Goal: Find specific page/section

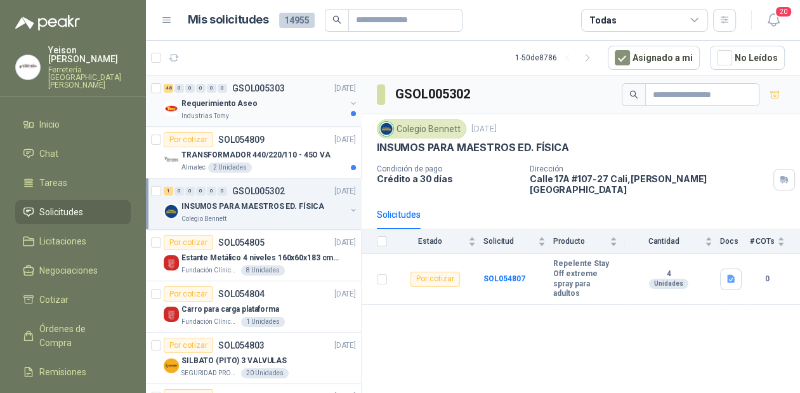
click at [235, 107] on p "Requerimiento Aseo" at bounding box center [219, 104] width 76 height 12
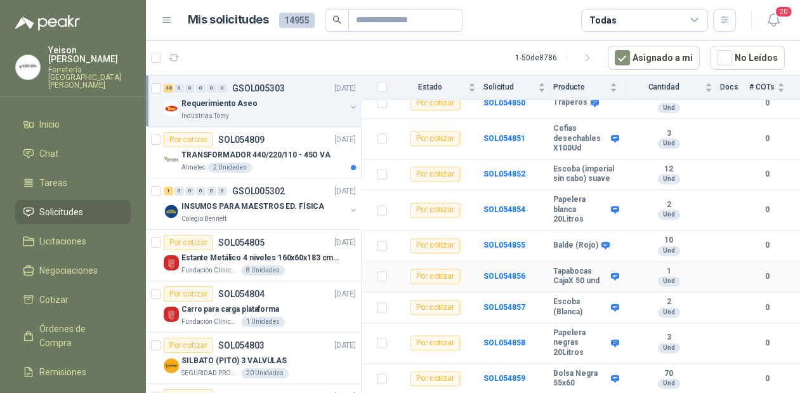
scroll to position [1564, 0]
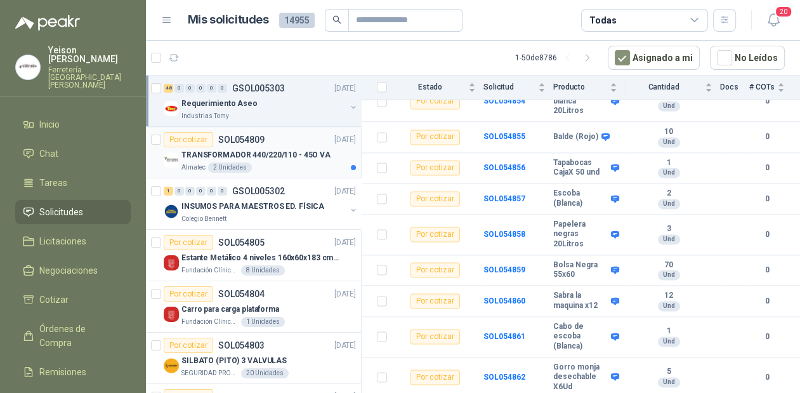
click at [273, 160] on p "TRANSFORMADOR 440/220/110 - 45O VA" at bounding box center [255, 155] width 149 height 12
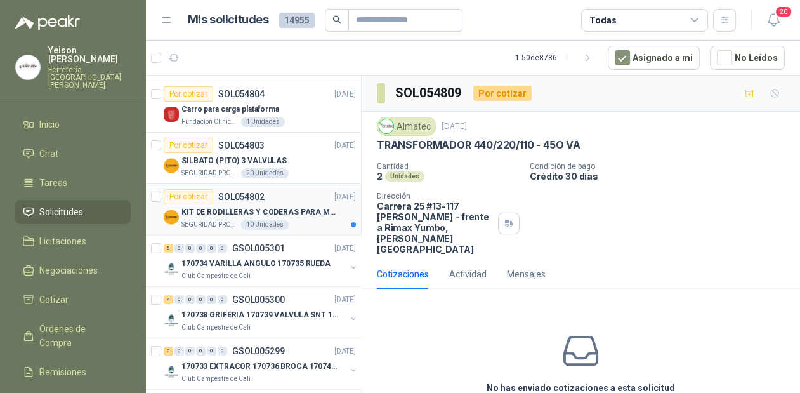
scroll to position [203, 0]
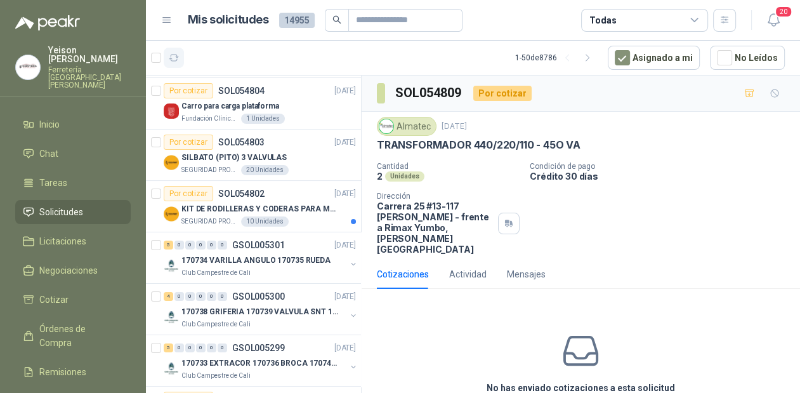
click at [178, 56] on icon "button" at bounding box center [174, 58] width 10 height 6
click at [180, 58] on button "button" at bounding box center [174, 58] width 20 height 20
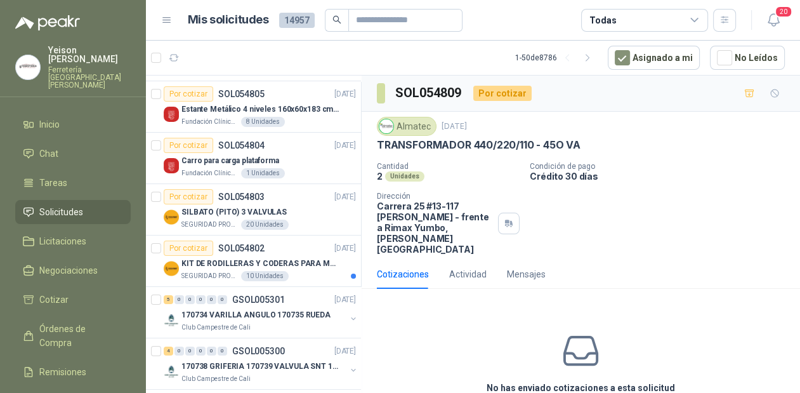
scroll to position [0, 0]
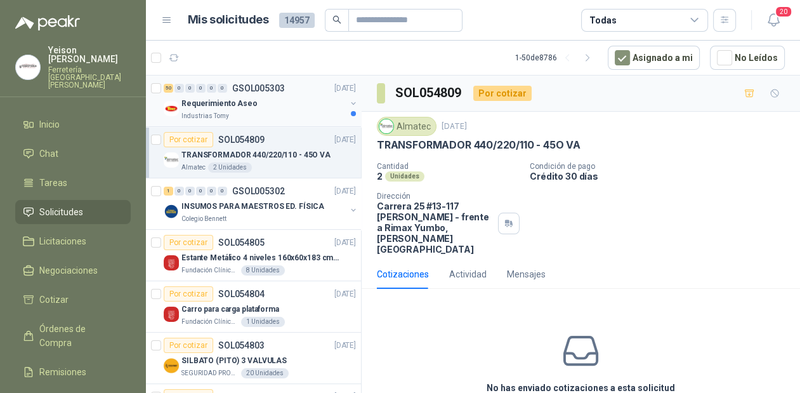
click at [312, 107] on div "Requerimiento Aseo" at bounding box center [263, 103] width 164 height 15
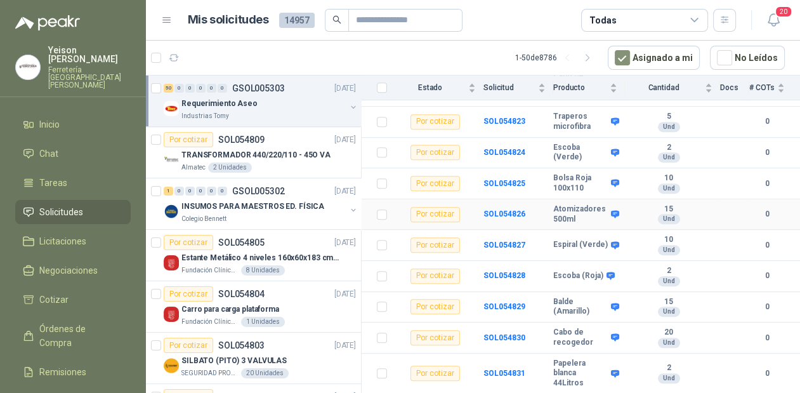
scroll to position [609, 0]
